Goal: Book appointment/travel/reservation

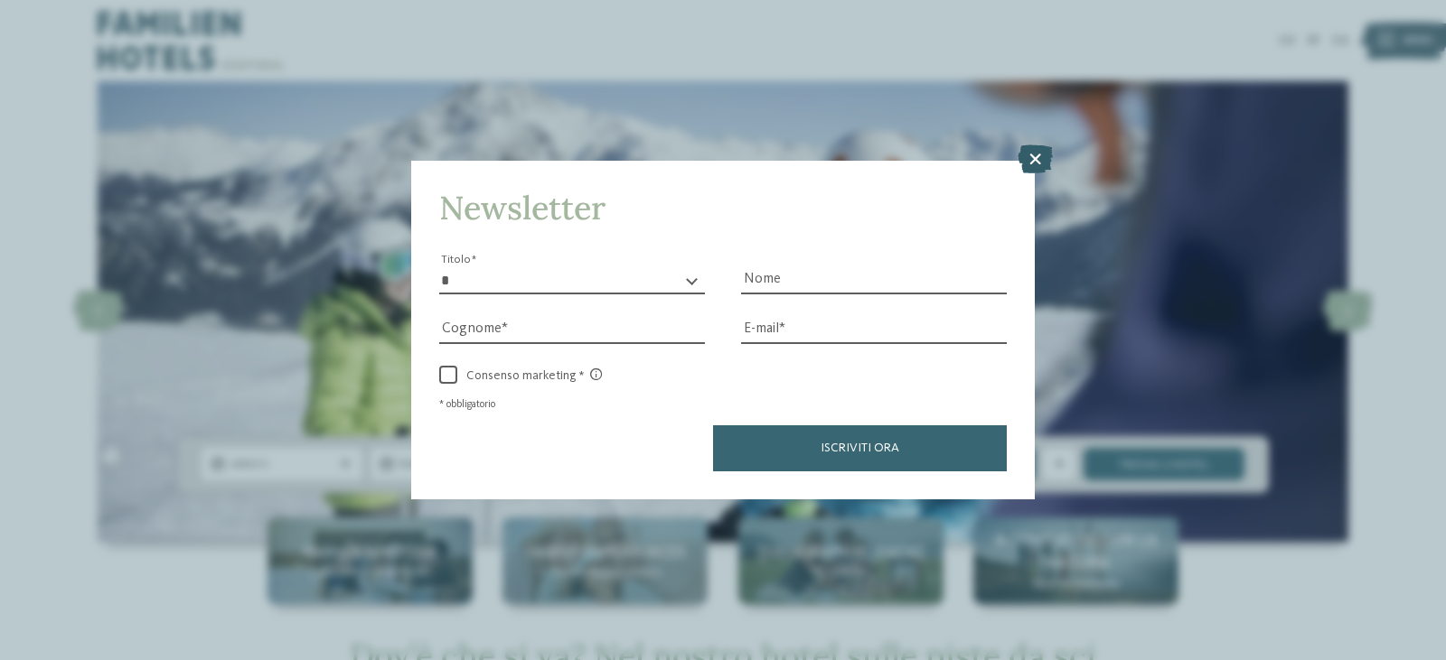
click at [1029, 171] on icon at bounding box center [1034, 159] width 35 height 29
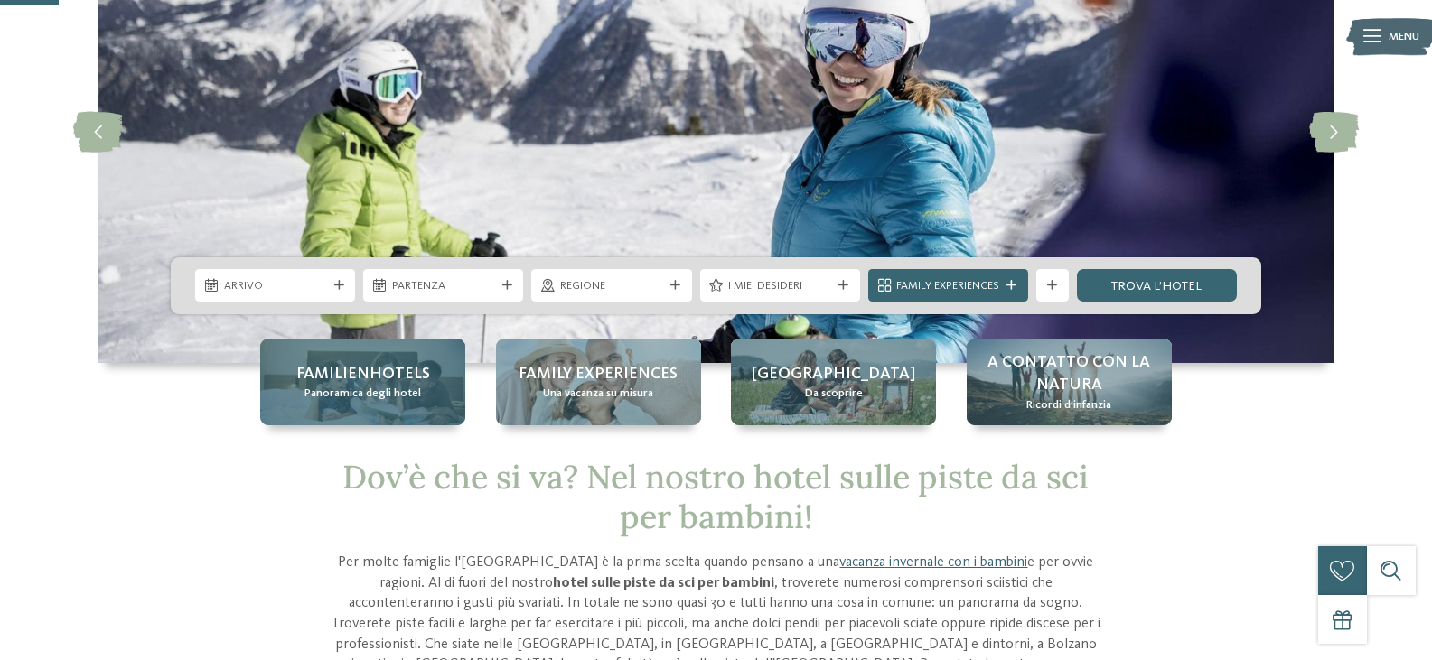
scroll to position [181, 0]
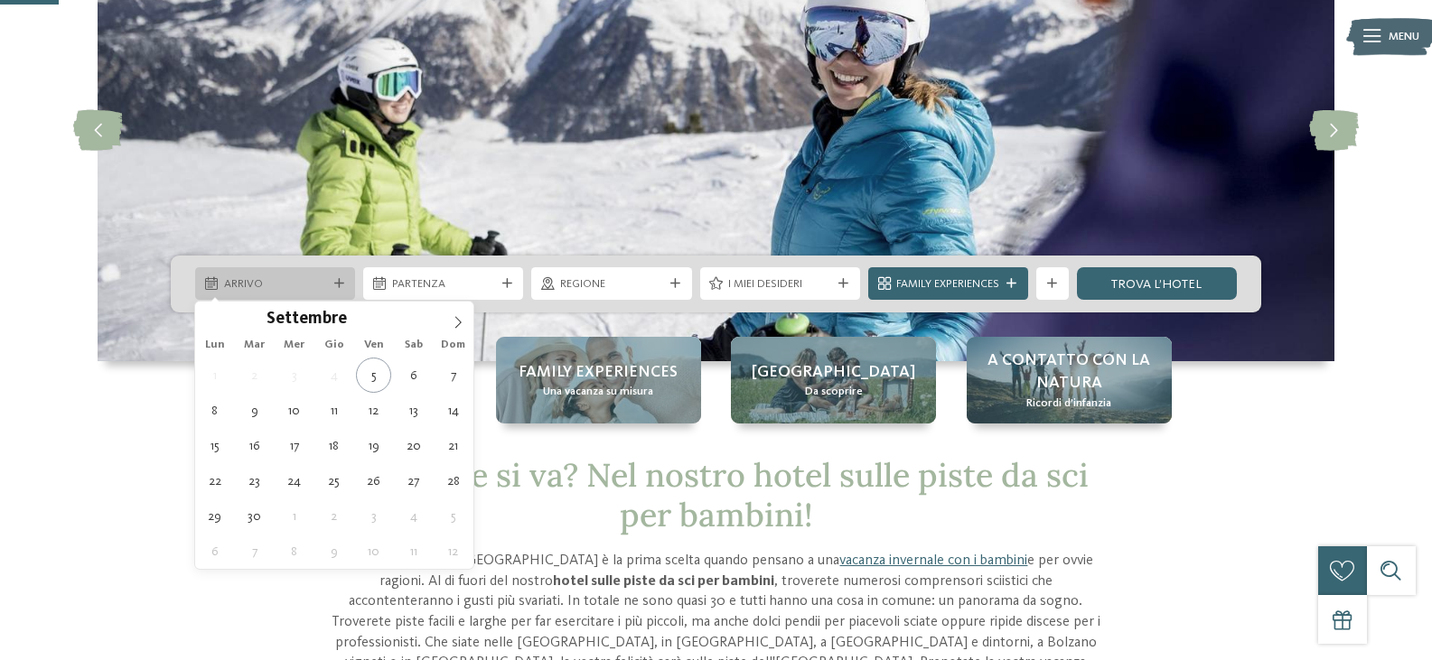
click at [304, 280] on span "Arrivo" at bounding box center [275, 284] width 103 height 16
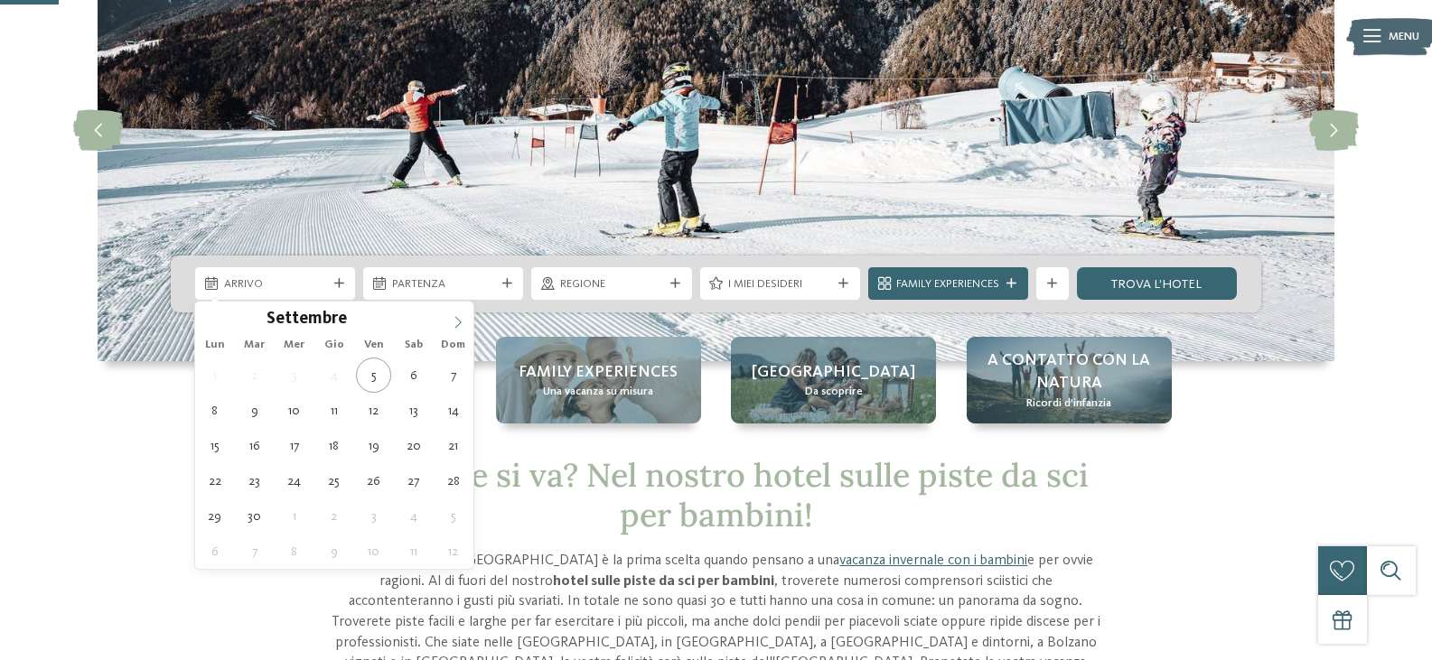
click at [463, 326] on icon at bounding box center [458, 322] width 13 height 13
click at [462, 326] on icon at bounding box center [458, 322] width 13 height 13
click at [454, 324] on icon at bounding box center [458, 322] width 13 height 13
type div "[DATE]"
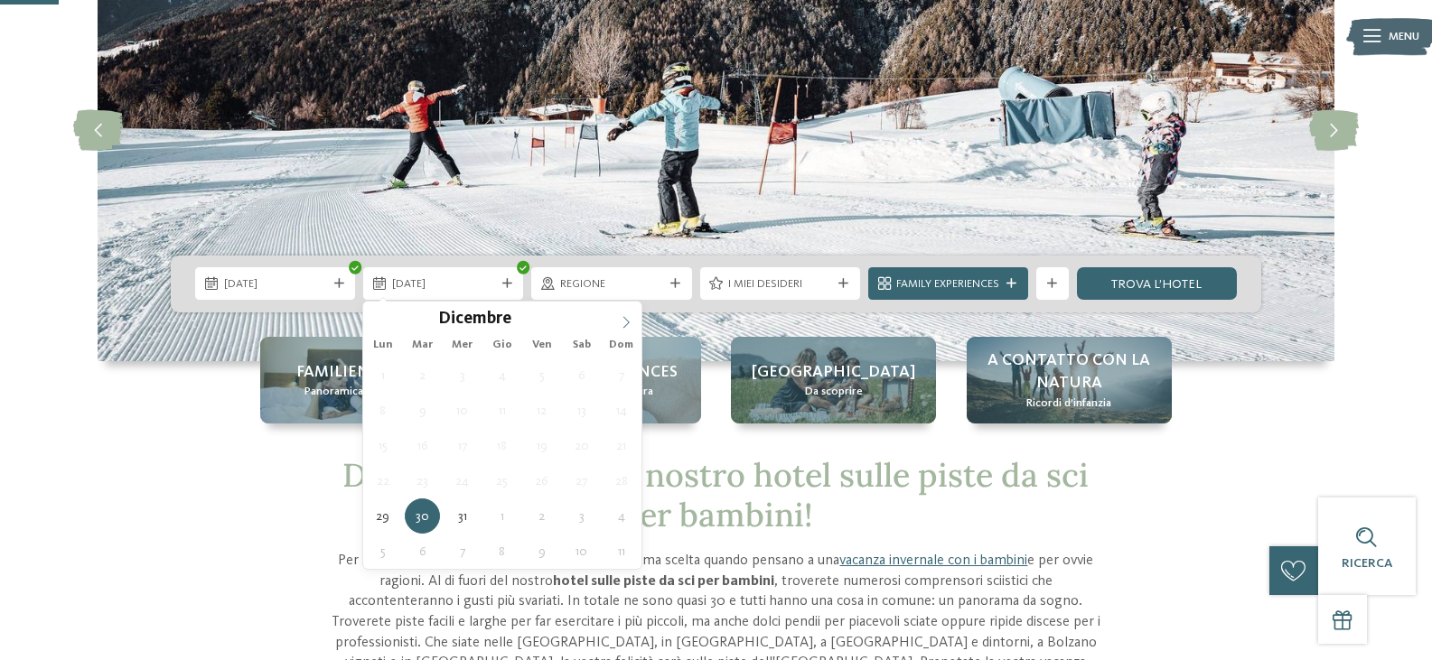
type input "****"
click at [621, 320] on icon at bounding box center [626, 322] width 13 height 13
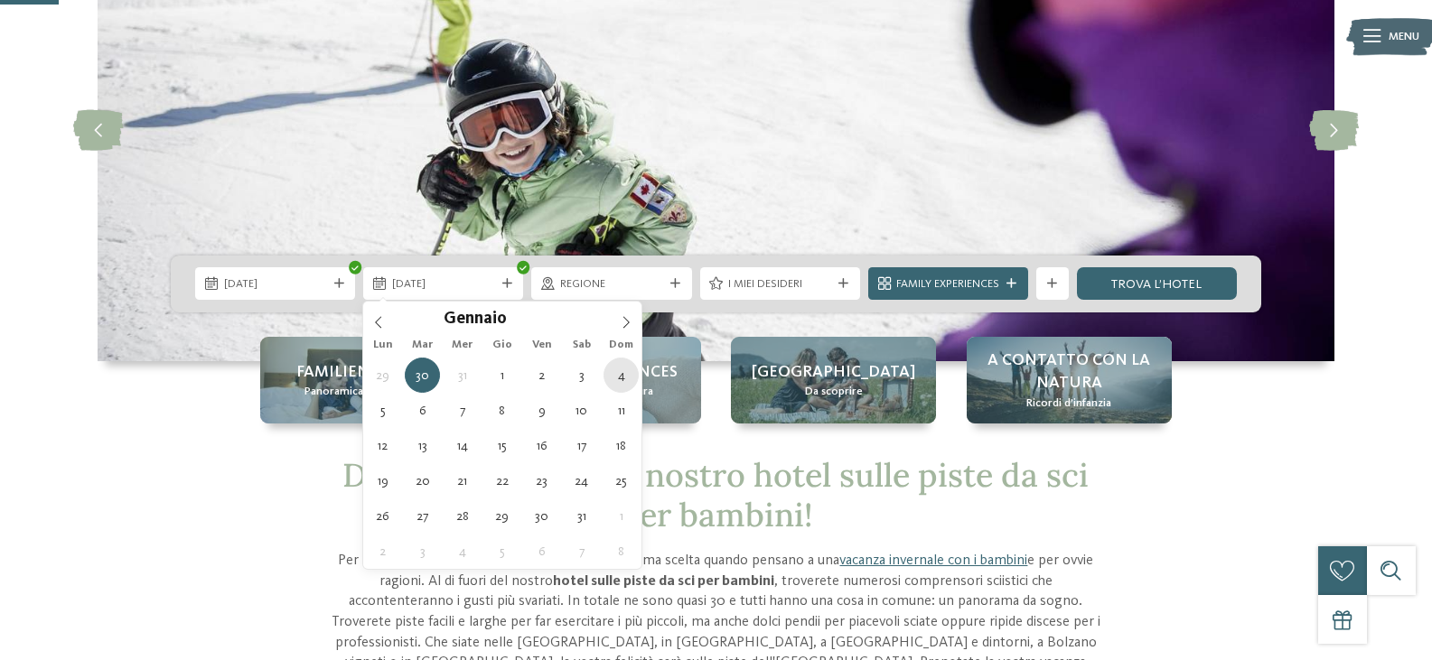
type div "[DATE]"
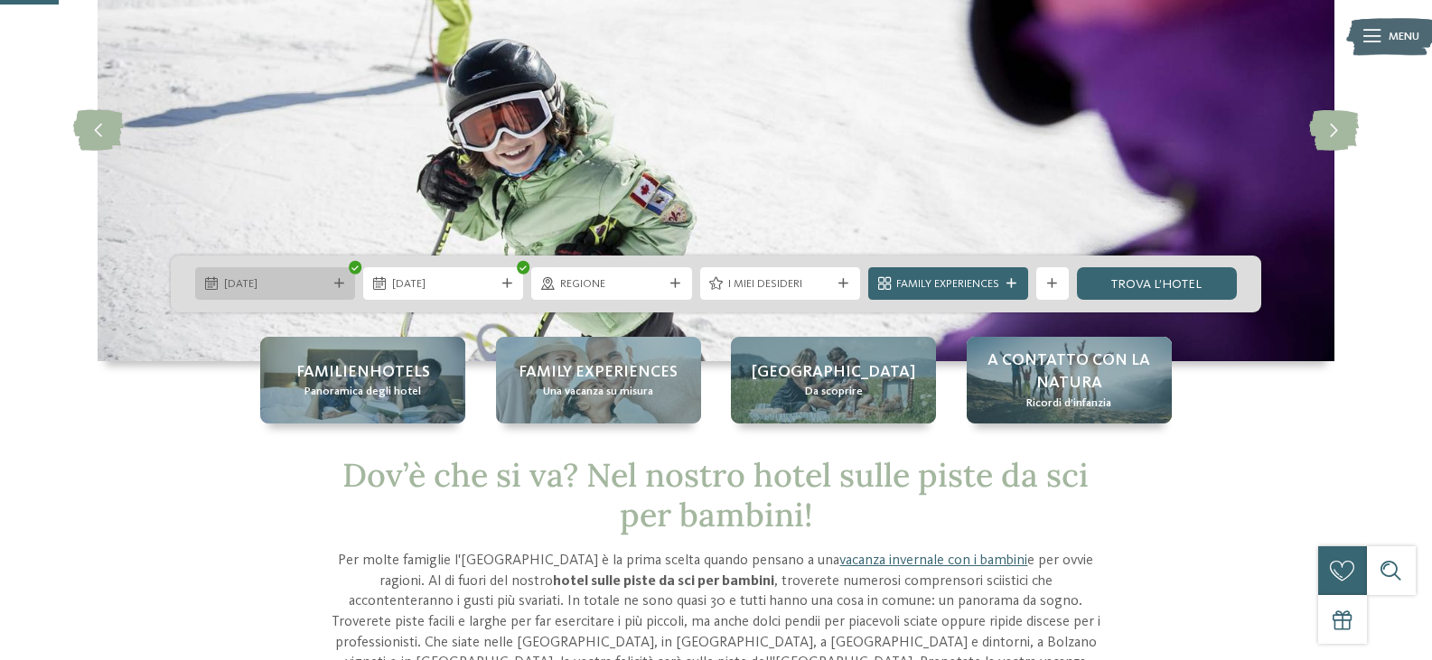
click at [229, 276] on div "[DATE]" at bounding box center [275, 284] width 111 height 17
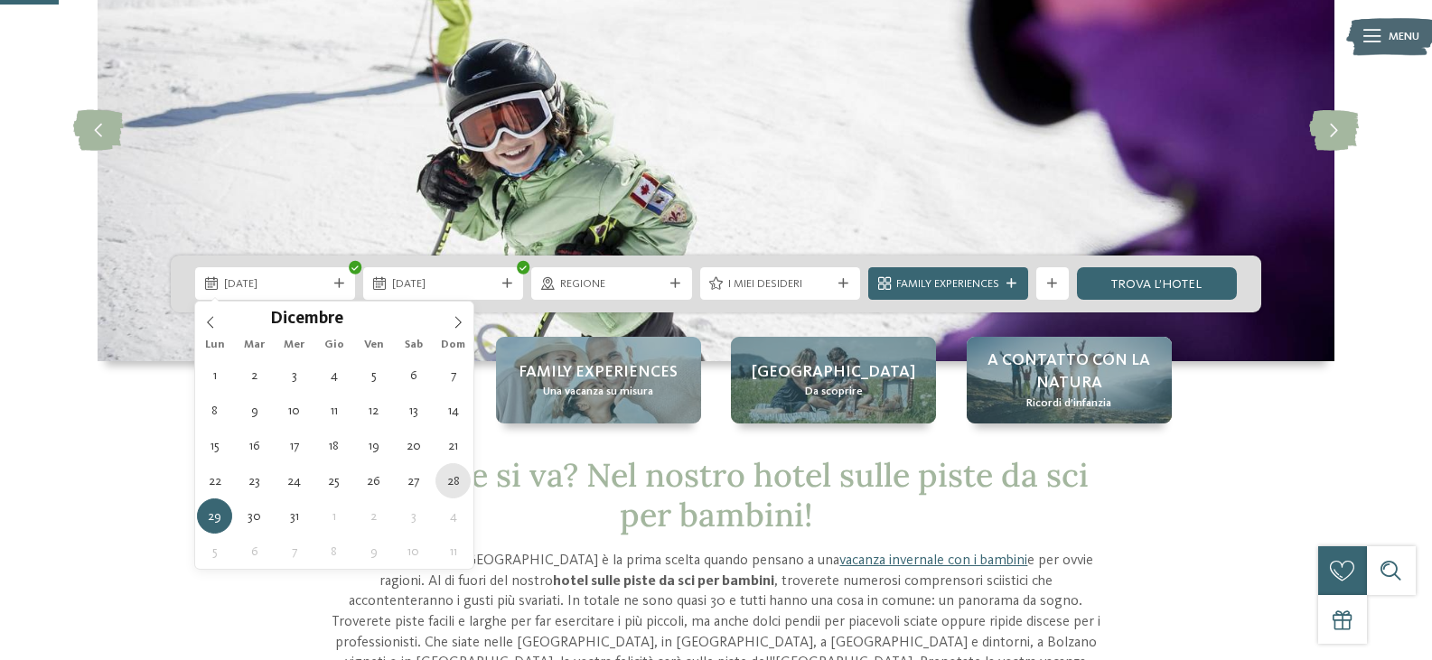
type div "[DATE]"
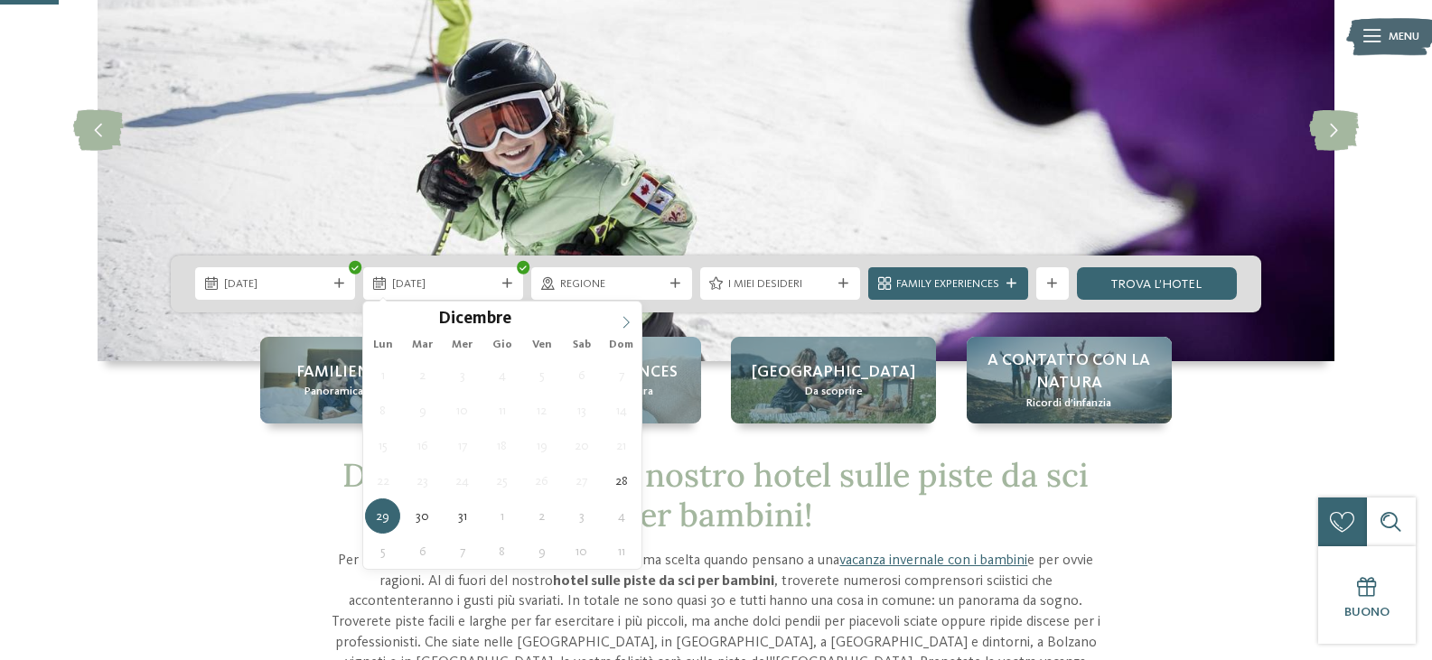
type input "****"
click at [624, 310] on span at bounding box center [626, 317] width 31 height 31
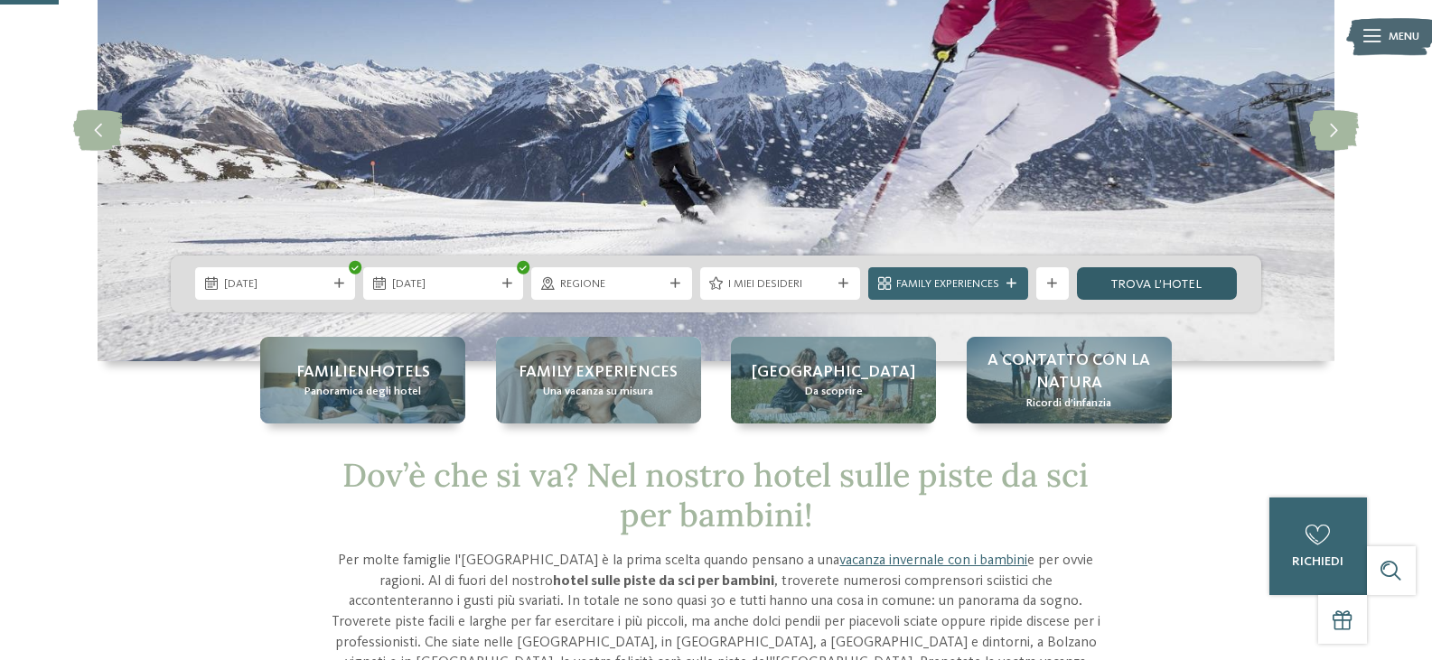
click at [1147, 282] on link "trova l’hotel" at bounding box center [1157, 283] width 160 height 33
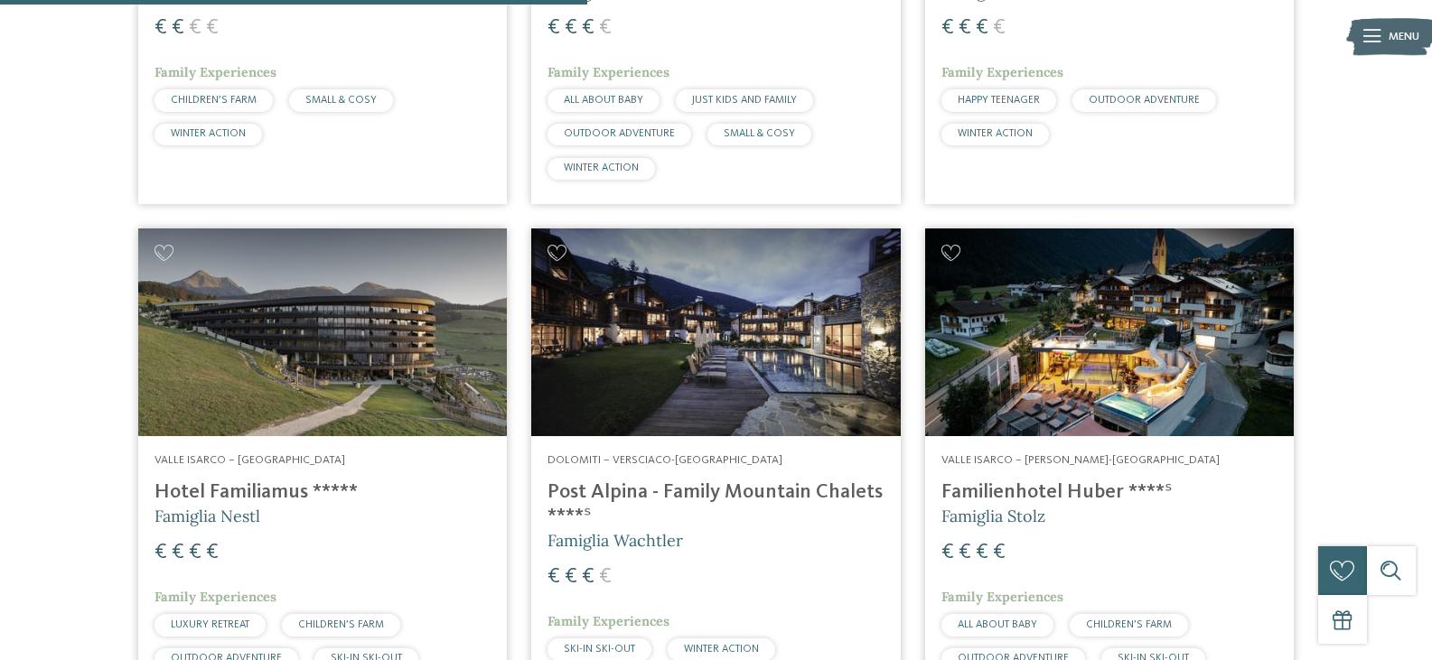
scroll to position [1698, 0]
